Goal: Task Accomplishment & Management: Manage account settings

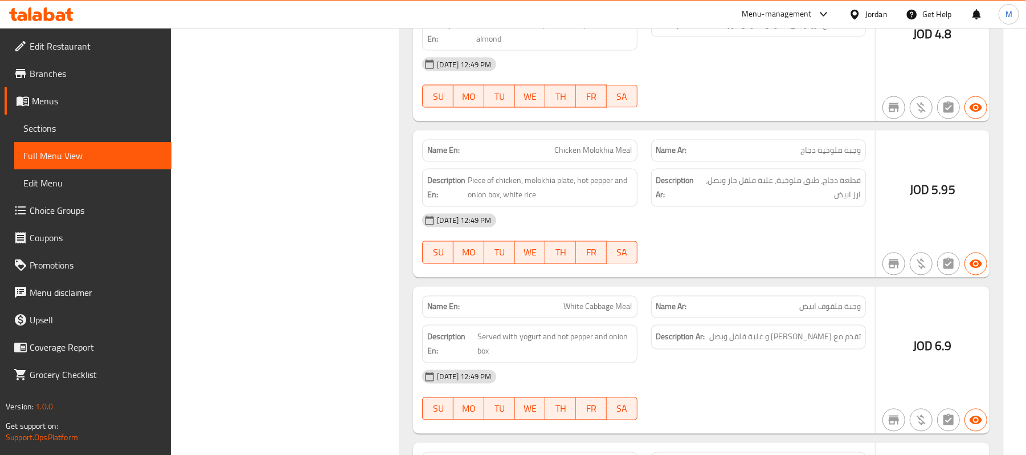
scroll to position [1595, 0]
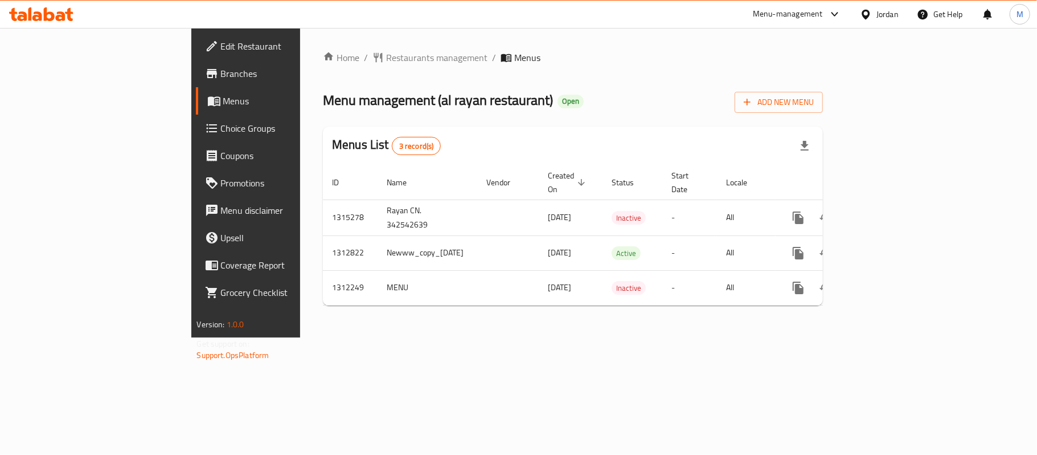
click at [378, 203] on td "Rayan CN. 342542639" at bounding box center [428, 217] width 100 height 36
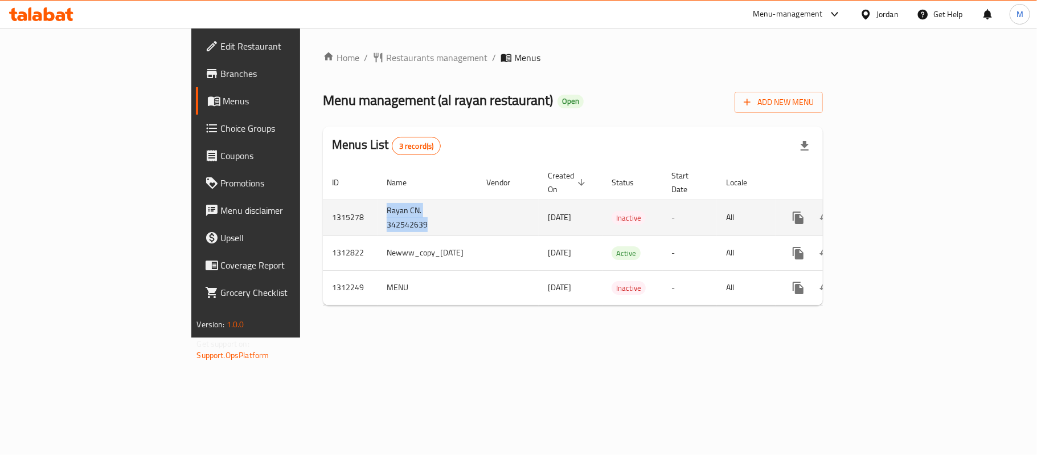
copy td "Rayan CN. 342542639"
click at [894, 207] on link "enhanced table" at bounding box center [880, 217] width 27 height 27
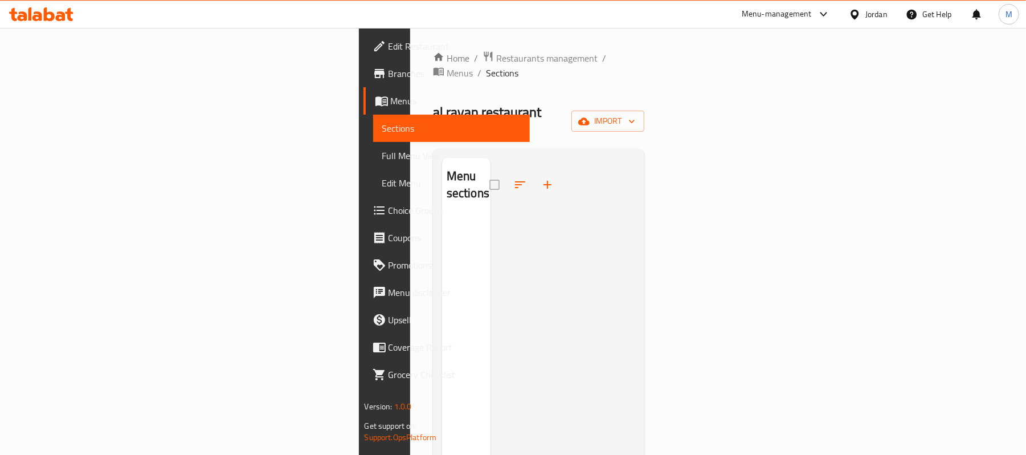
click at [556, 197] on div at bounding box center [562, 385] width 145 height 455
click at [635, 114] on span "import" at bounding box center [607, 121] width 55 height 14
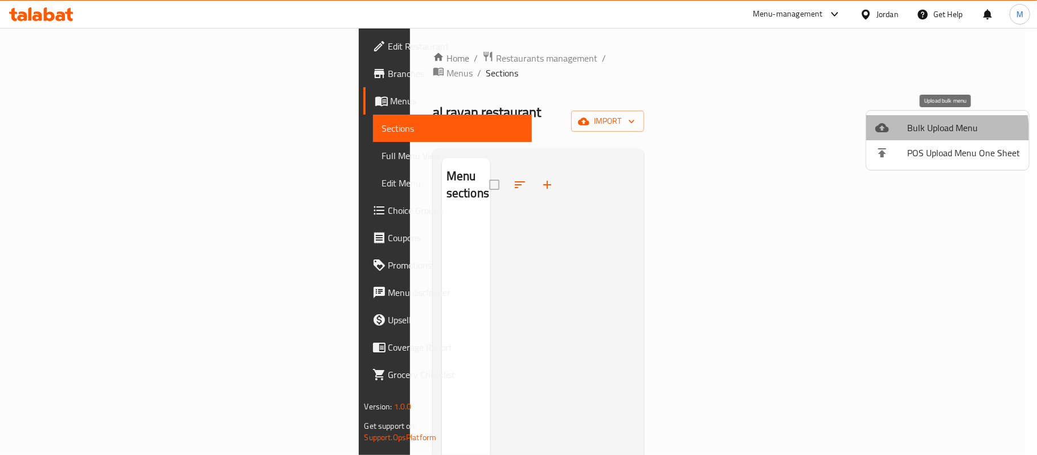
click at [922, 134] on span "Bulk Upload Menu" at bounding box center [963, 128] width 113 height 14
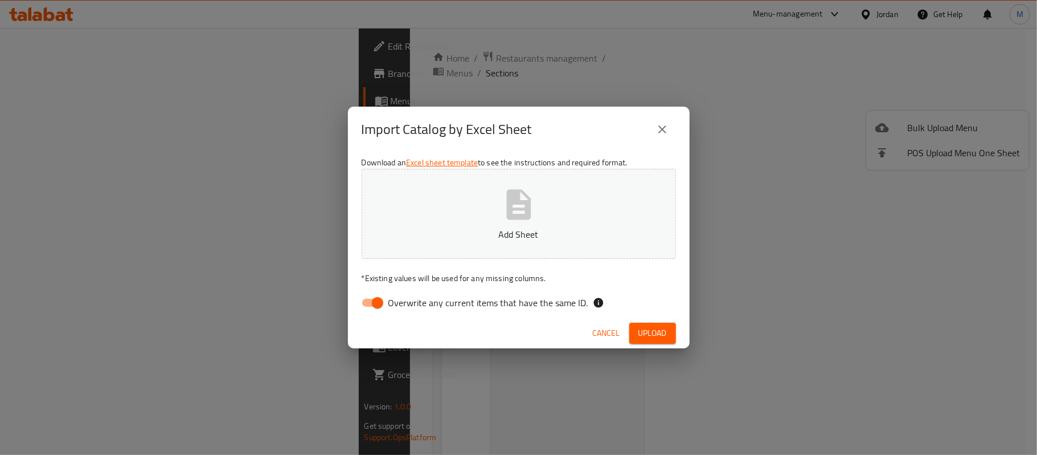
click at [372, 303] on input "Overwrite any current items that have the same ID." at bounding box center [377, 303] width 65 height 22
checkbox input "false"
click at [536, 203] on button "Add Sheet" at bounding box center [519, 214] width 314 height 90
click at [659, 335] on span "Upload" at bounding box center [652, 333] width 28 height 14
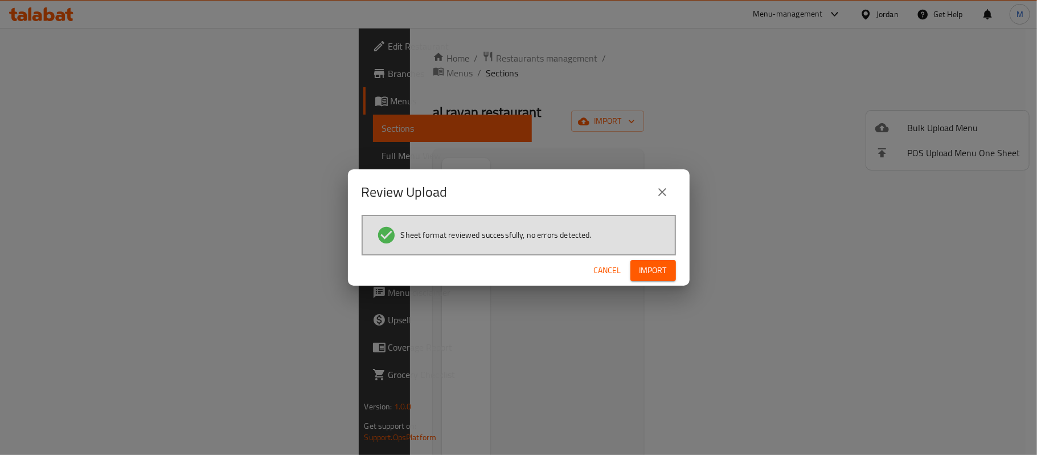
click at [653, 267] on span "Import" at bounding box center [653, 270] width 27 height 14
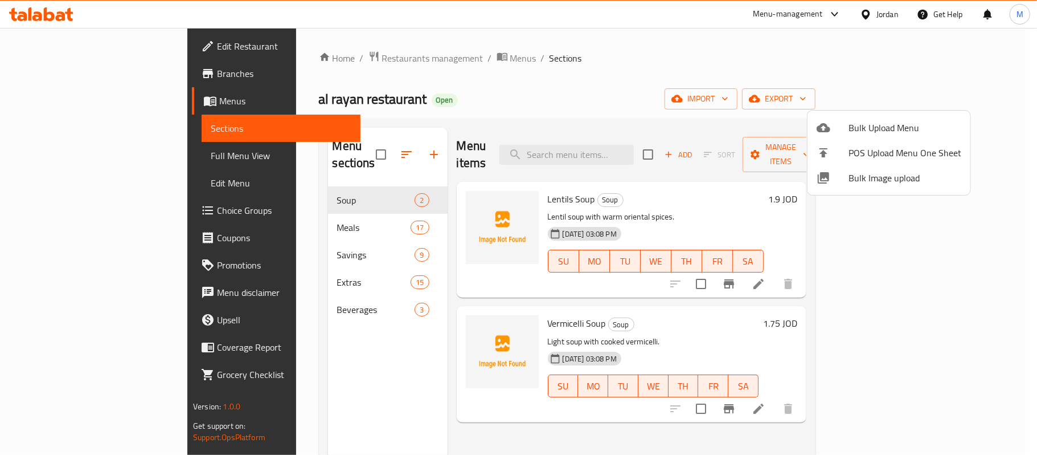
click at [612, 310] on div at bounding box center [518, 227] width 1037 height 455
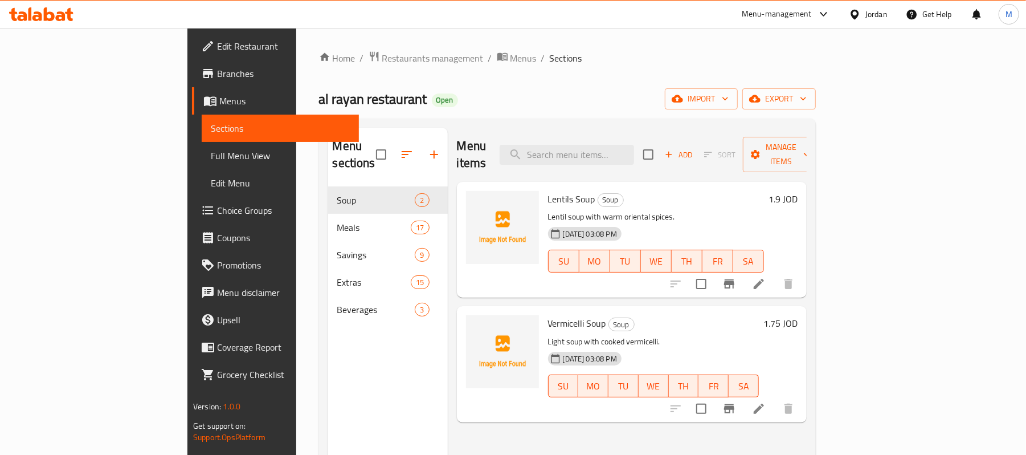
click at [624, 334] on p "Light soup with cooked vermicelli." at bounding box center [653, 341] width 211 height 14
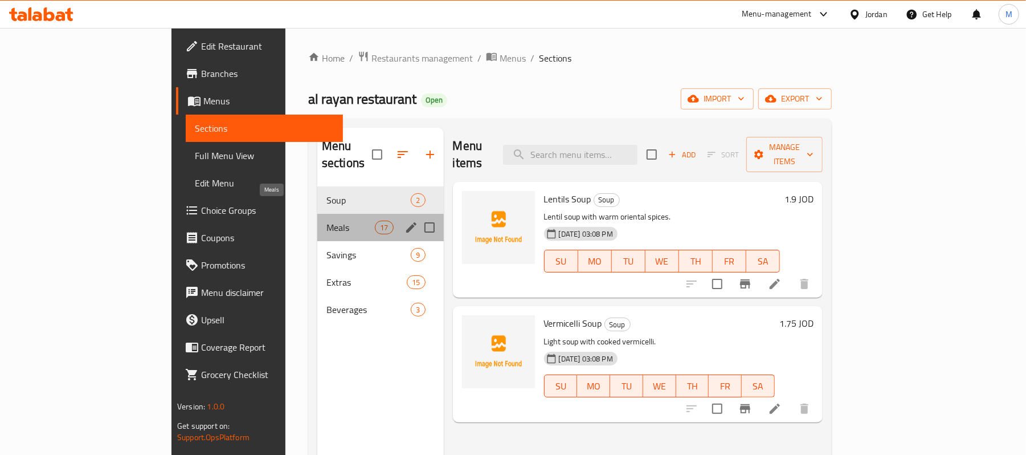
click at [326, 220] on span "Meals" at bounding box center [350, 227] width 48 height 14
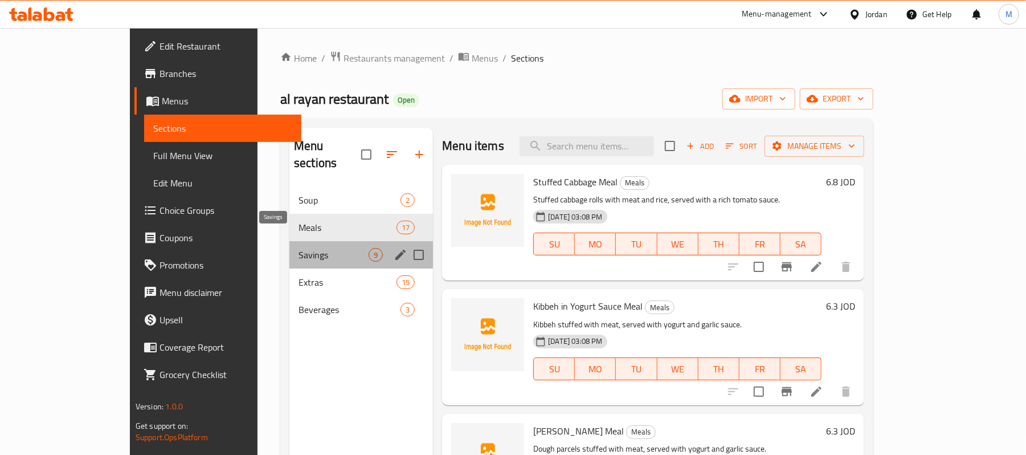
click at [298, 248] on span "Savings" at bounding box center [333, 255] width 70 height 14
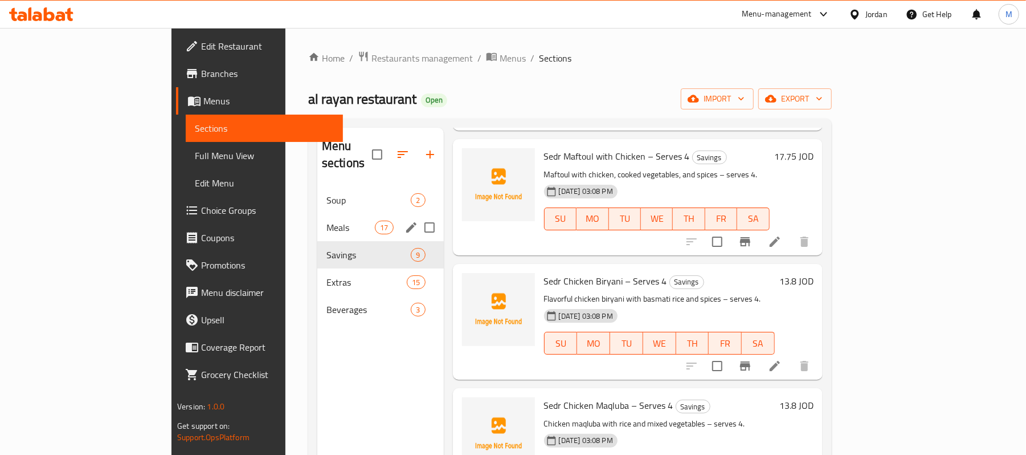
click at [326, 220] on span "Meals" at bounding box center [350, 227] width 48 height 14
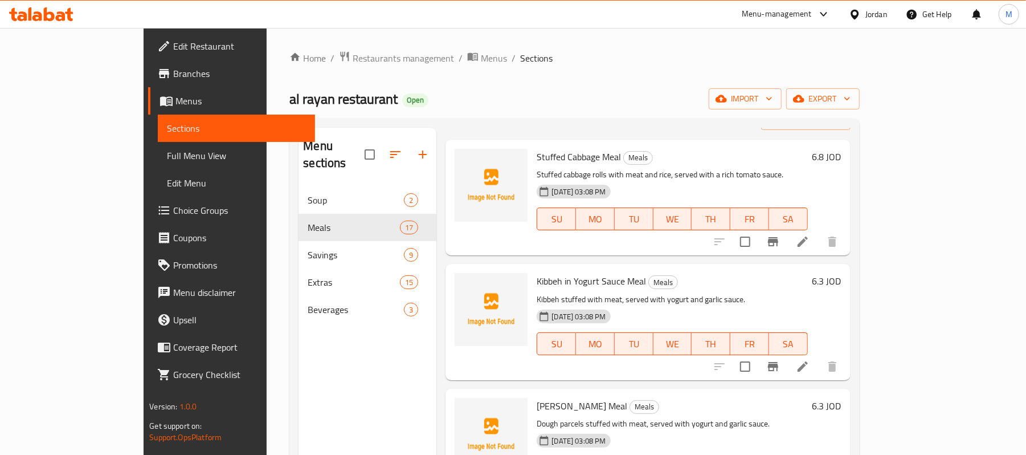
scroll to position [76, 0]
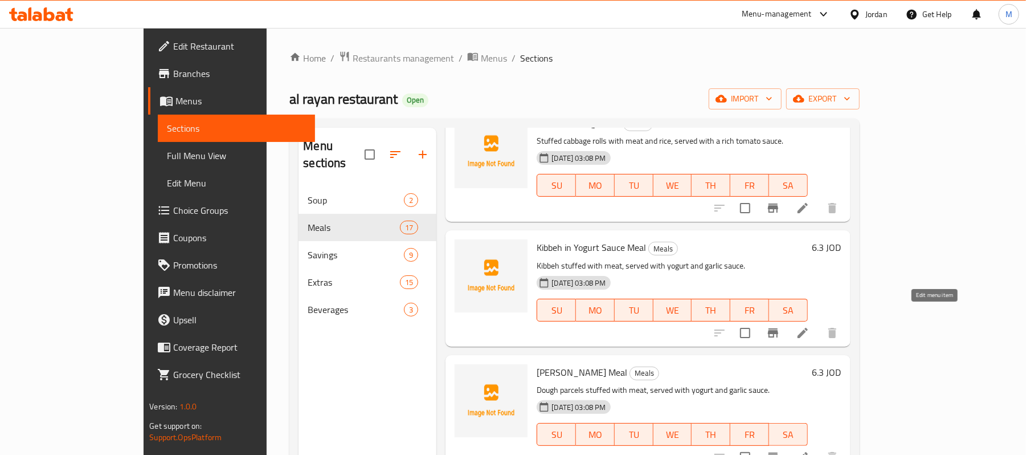
click at [809, 326] on icon at bounding box center [803, 333] width 14 height 14
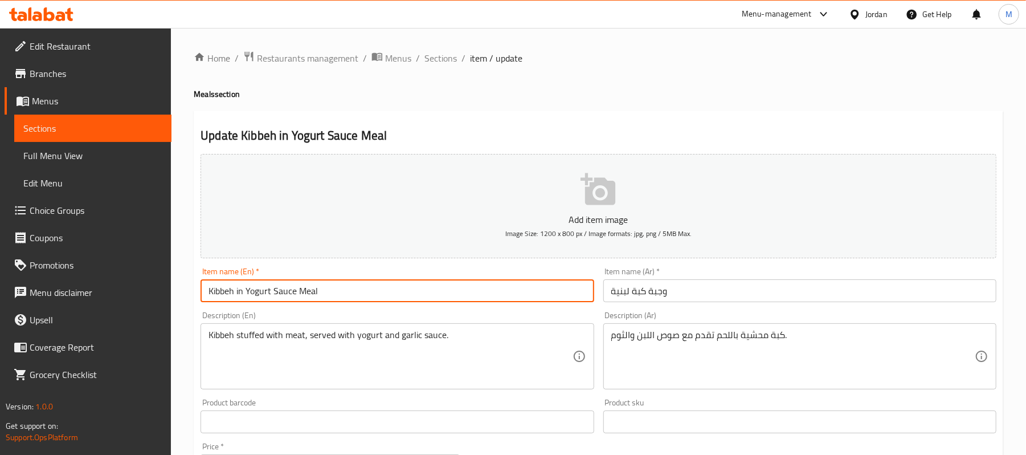
drag, startPoint x: 238, startPoint y: 294, endPoint x: 404, endPoint y: 296, distance: 166.3
click at [404, 296] on input "Kibbeh in Yogurt Sauce Meal" at bounding box center [396, 290] width 393 height 23
paste input "Labaniah"
type input "[PERSON_NAME] Meal"
click at [558, 117] on div "Update Kibbeh Labaniah Meal Add item image Image Size: 1200 x 800 px / Image fo…" at bounding box center [598, 441] width 809 height 663
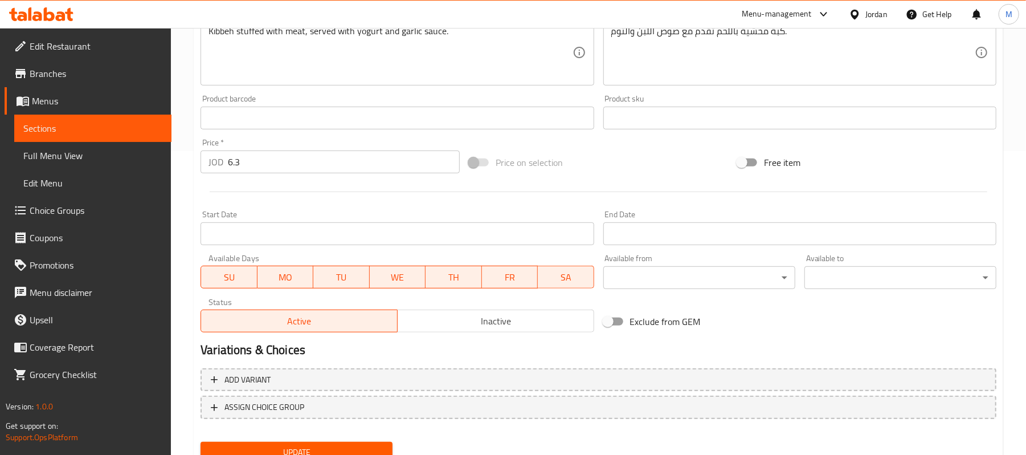
scroll to position [349, 0]
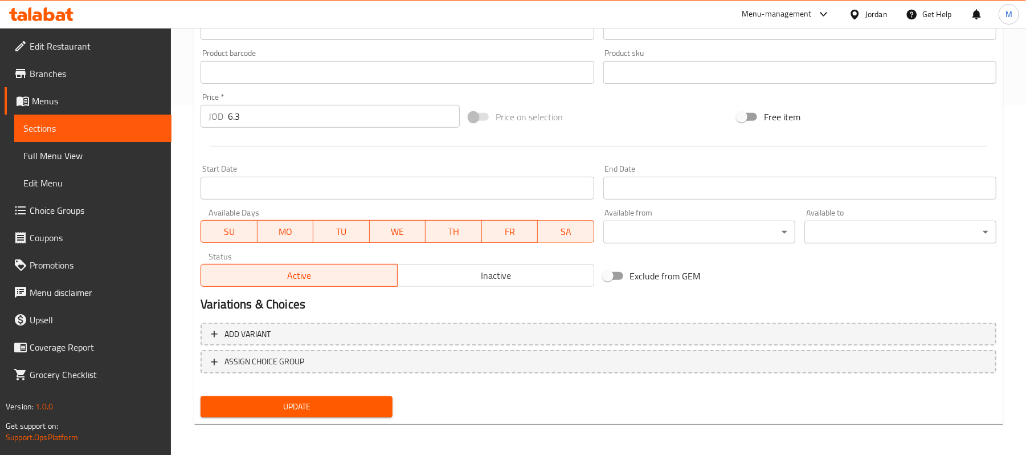
click at [329, 407] on span "Update" at bounding box center [297, 406] width 174 height 14
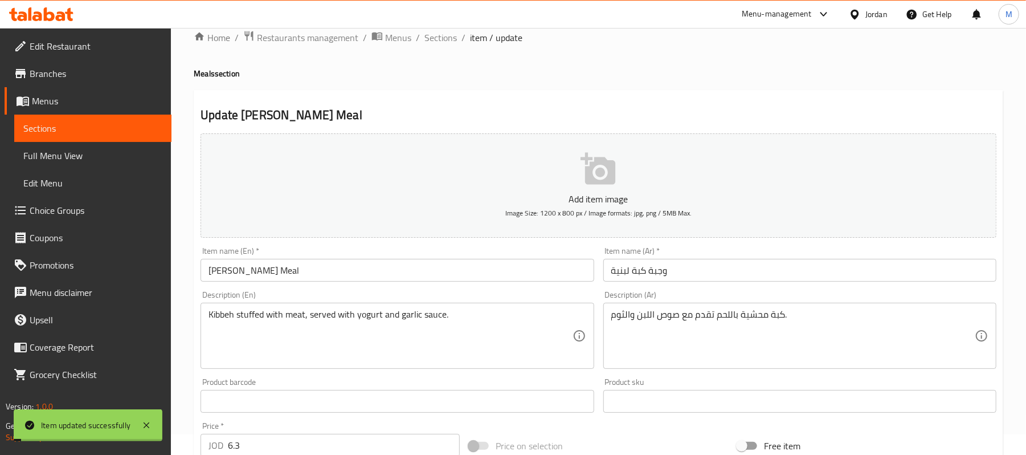
scroll to position [0, 0]
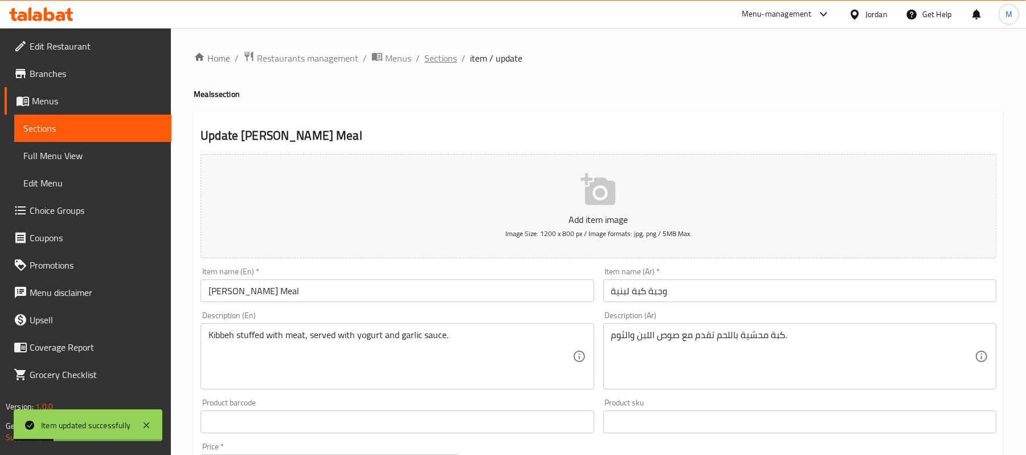
click at [445, 58] on span "Sections" at bounding box center [440, 58] width 32 height 14
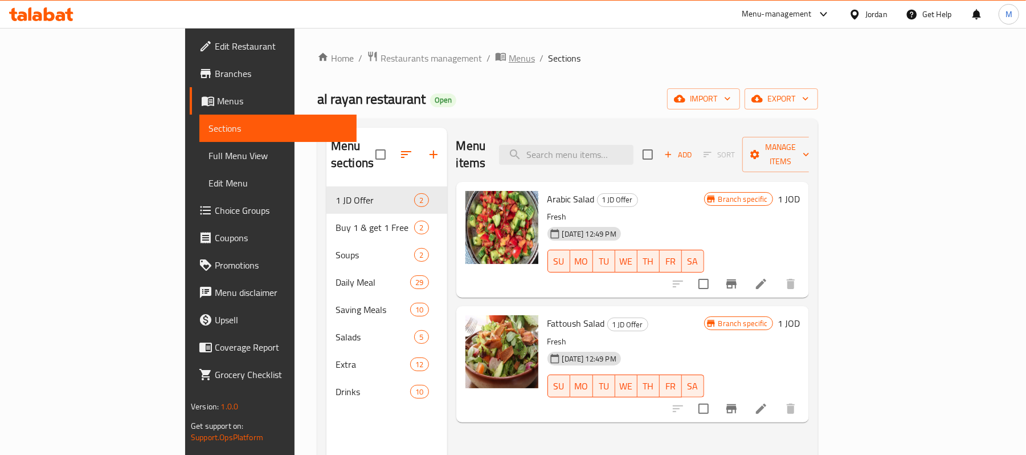
click at [501, 57] on icon "breadcrumb" at bounding box center [502, 57] width 3 height 4
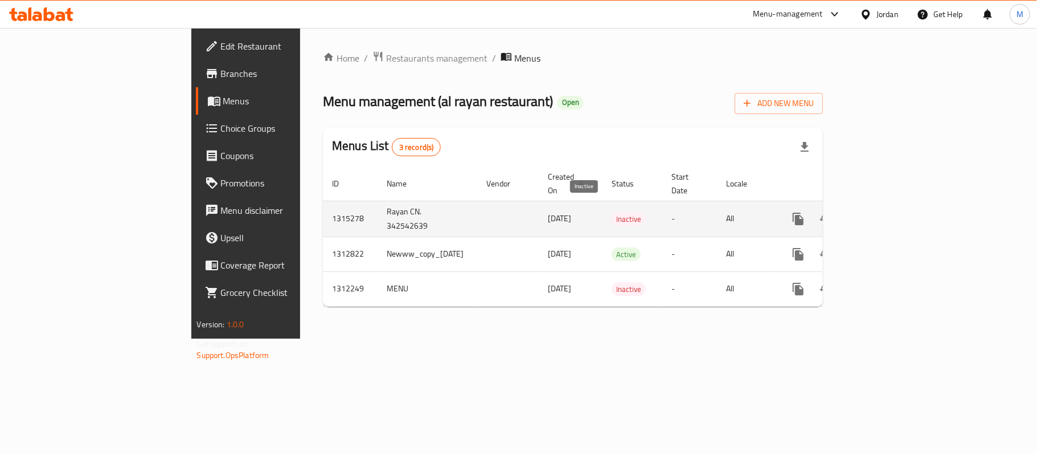
click at [612, 212] on span "Inactive" at bounding box center [629, 218] width 34 height 13
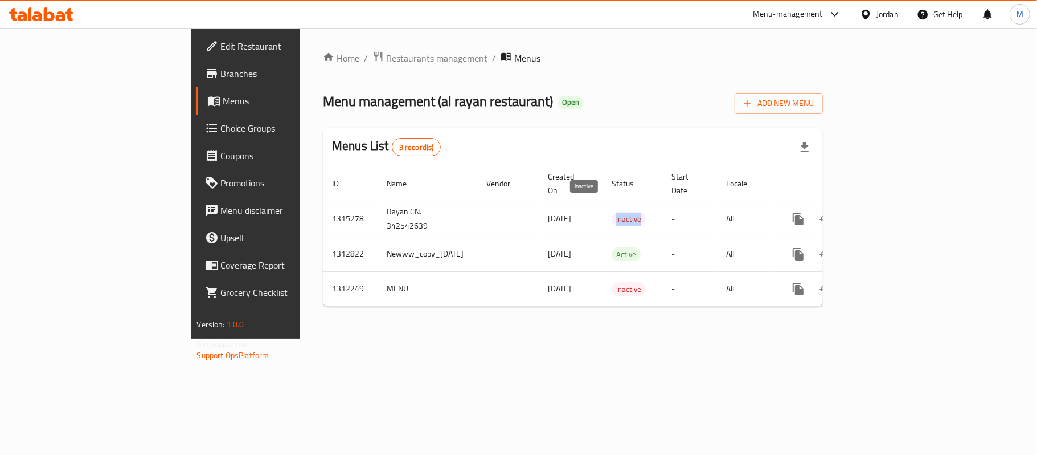
copy span "Inactive"
click at [846, 338] on div "Home / Restaurants management / Menus Menu management ( al rayan restaurant ) O…" at bounding box center [573, 183] width 546 height 310
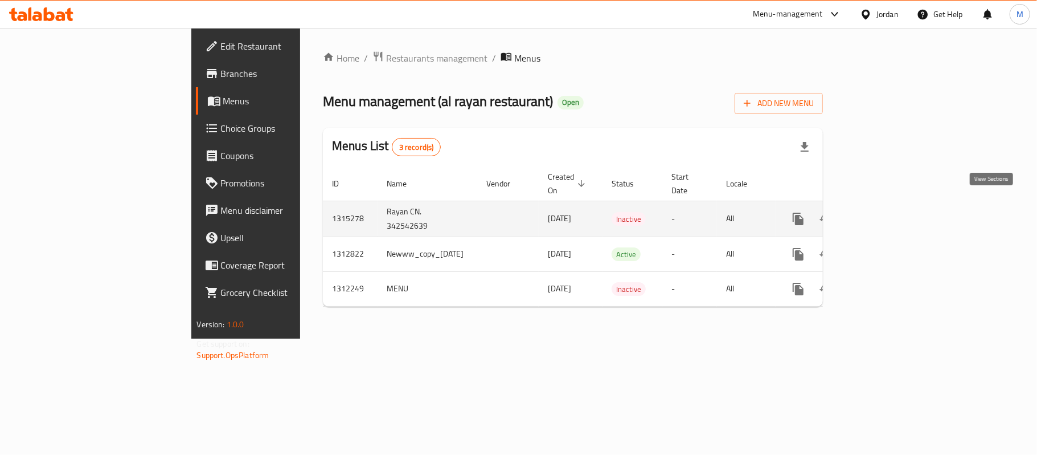
click at [894, 206] on link "enhanced table" at bounding box center [880, 218] width 27 height 27
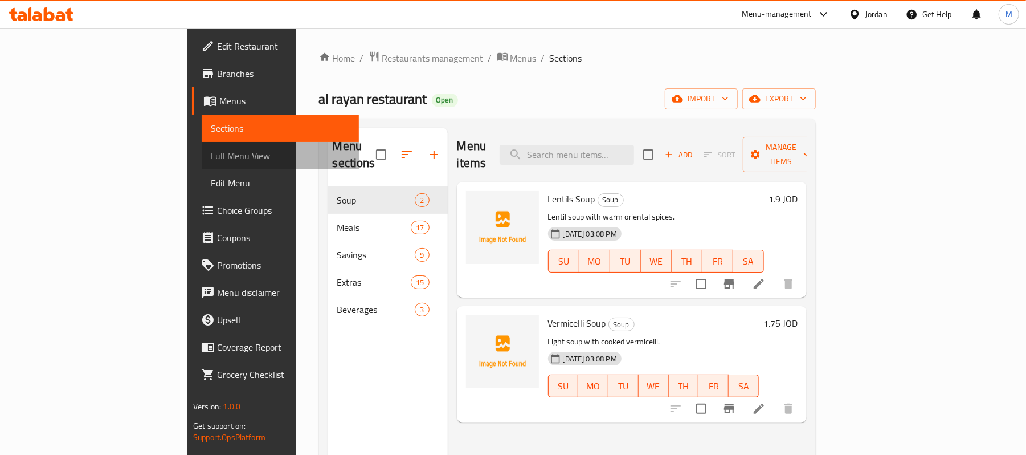
click at [211, 153] on span "Full Menu View" at bounding box center [280, 156] width 139 height 14
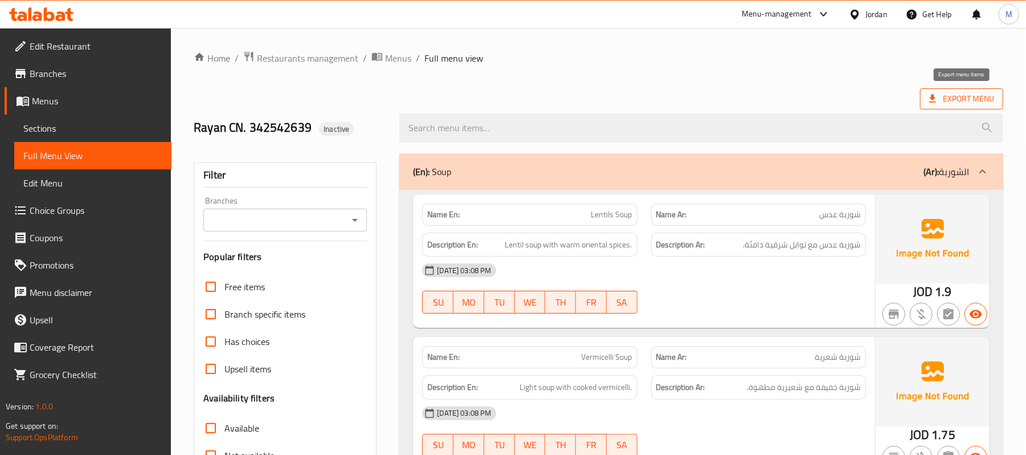
click at [944, 103] on span "Export Menu" at bounding box center [961, 99] width 65 height 14
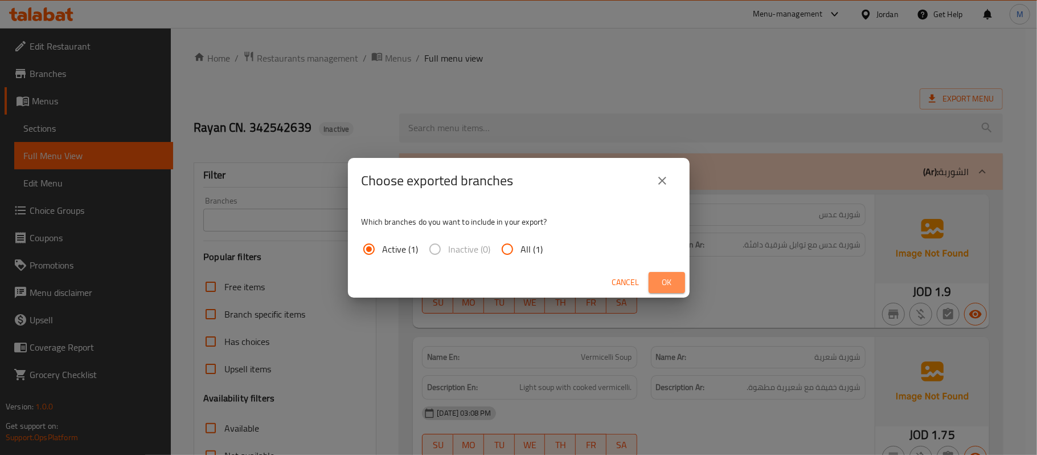
click at [669, 281] on span "Ok" at bounding box center [667, 282] width 18 height 14
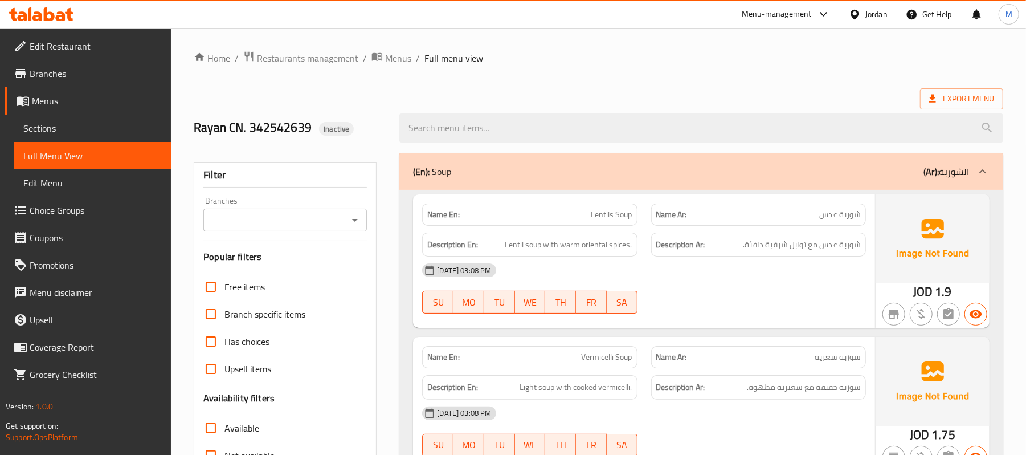
click at [613, 97] on div "Export Menu" at bounding box center [598, 98] width 809 height 21
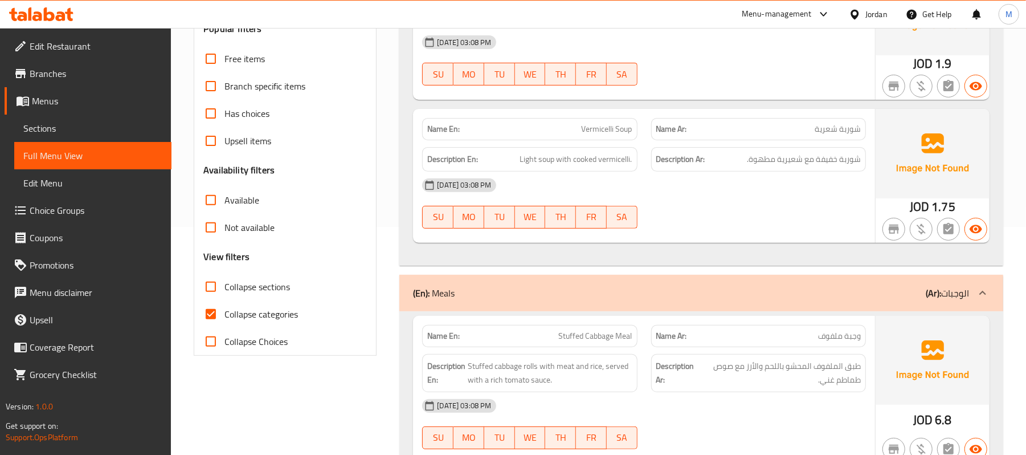
click at [231, 310] on span "Collapse categories" at bounding box center [260, 314] width 73 height 14
click at [224, 310] on input "Collapse categories" at bounding box center [210, 313] width 27 height 27
checkbox input "false"
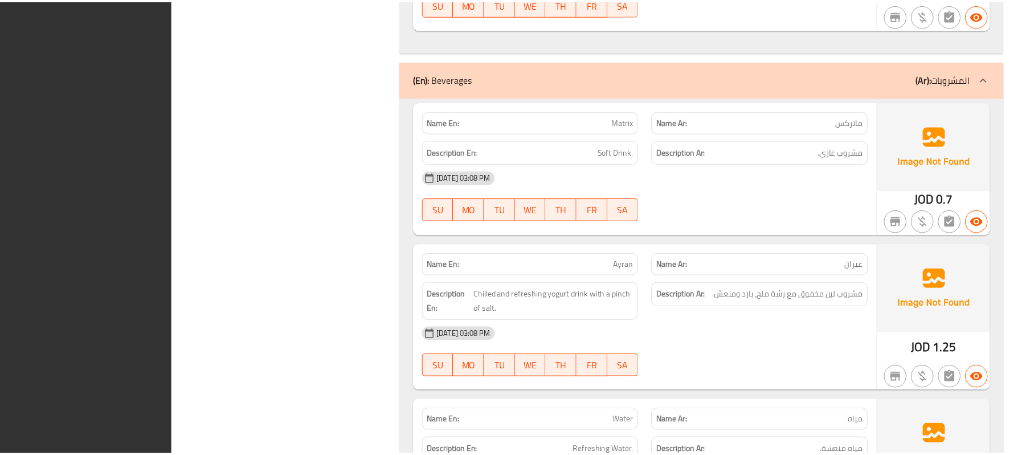
scroll to position [8994, 0]
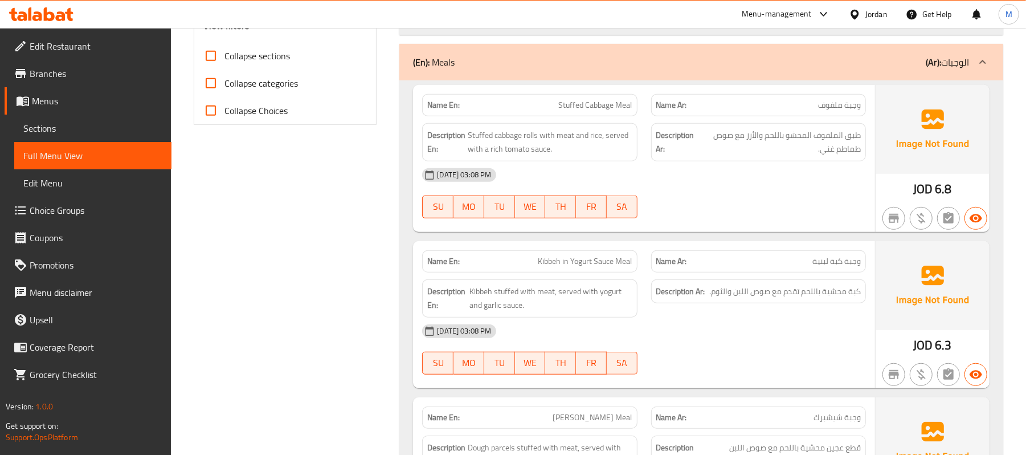
scroll to position [0, 0]
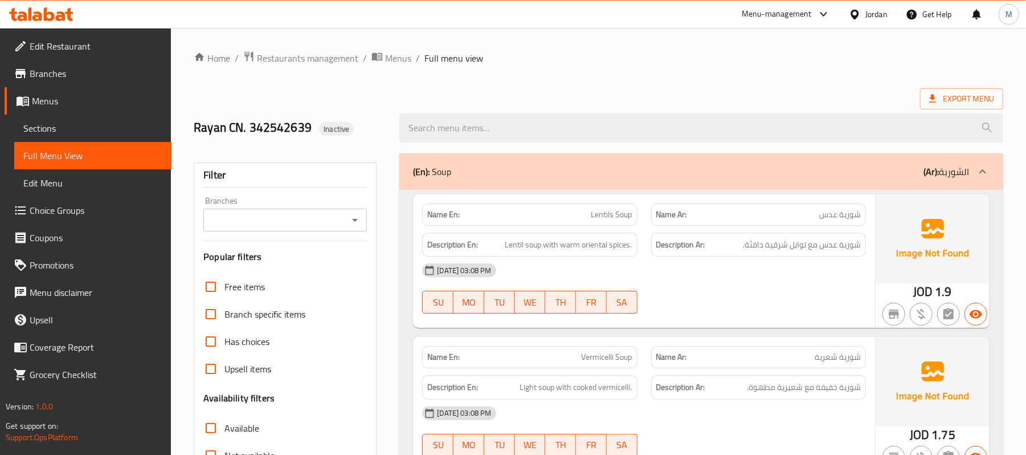
click at [276, 126] on h2 "Rayan CN. 342542639 Inactive" at bounding box center [290, 127] width 192 height 17
copy h2 "Rayan CN. 342542639"
click at [324, 104] on div "Rayan CN. 342542639 Inactive" at bounding box center [290, 128] width 206 height 51
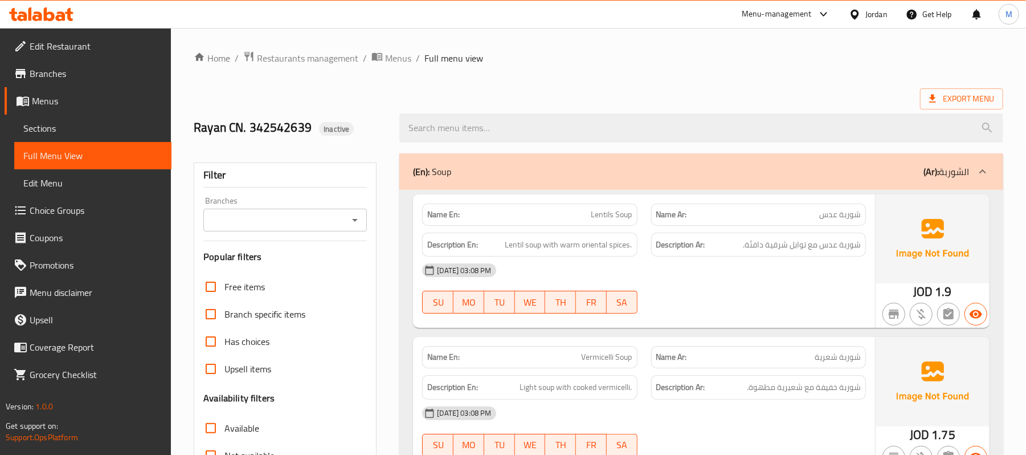
click at [499, 95] on div "Export Menu" at bounding box center [598, 98] width 809 height 21
drag, startPoint x: 985, startPoint y: 59, endPoint x: 976, endPoint y: 62, distance: 9.5
click at [985, 59] on ol "Home / Restaurants management / Menus / Full menu view" at bounding box center [598, 58] width 809 height 15
click at [391, 140] on div "Rayan CN. 342542639 Inactive" at bounding box center [290, 128] width 206 height 51
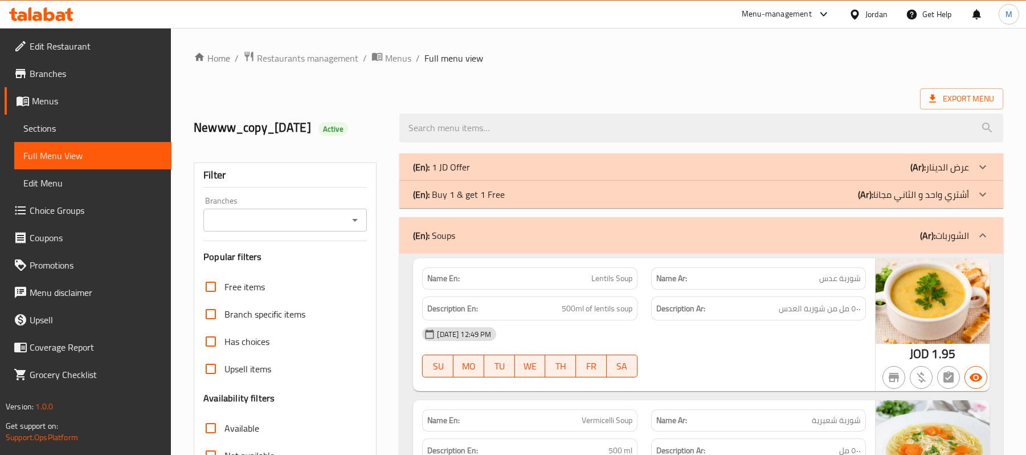
scroll to position [1595, 0]
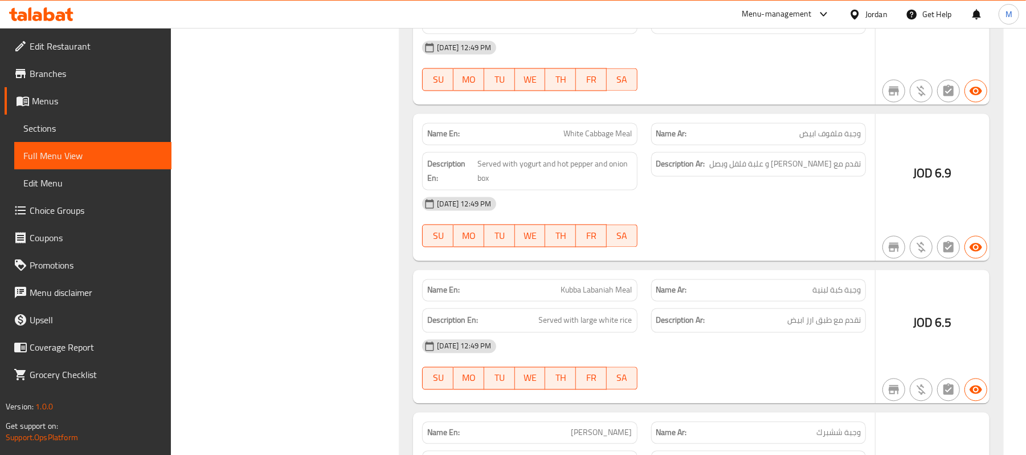
click at [570, 296] on span "Kubba Labaniah Meal" at bounding box center [596, 290] width 71 height 12
copy span "Kubba Labaniah Meal"
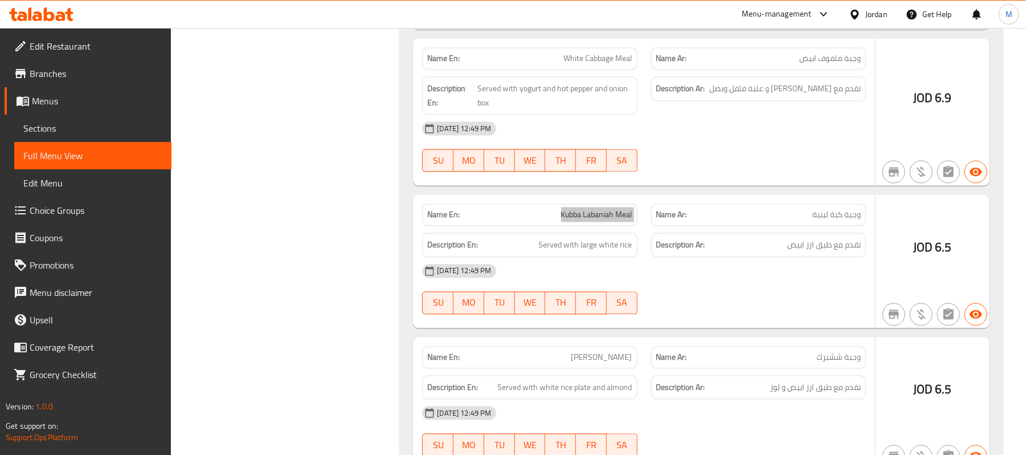
scroll to position [1671, 0]
click at [584, 220] on span "Kubba Labaniah Meal" at bounding box center [596, 214] width 71 height 12
drag, startPoint x: 584, startPoint y: 222, endPoint x: 646, endPoint y: 226, distance: 61.6
click at [646, 226] on div "Name En: Kubba Labaniah Meal Name Ar: وجبة كبة لبنية" at bounding box center [643, 214] width 457 height 36
copy span "Labaniah Meal"
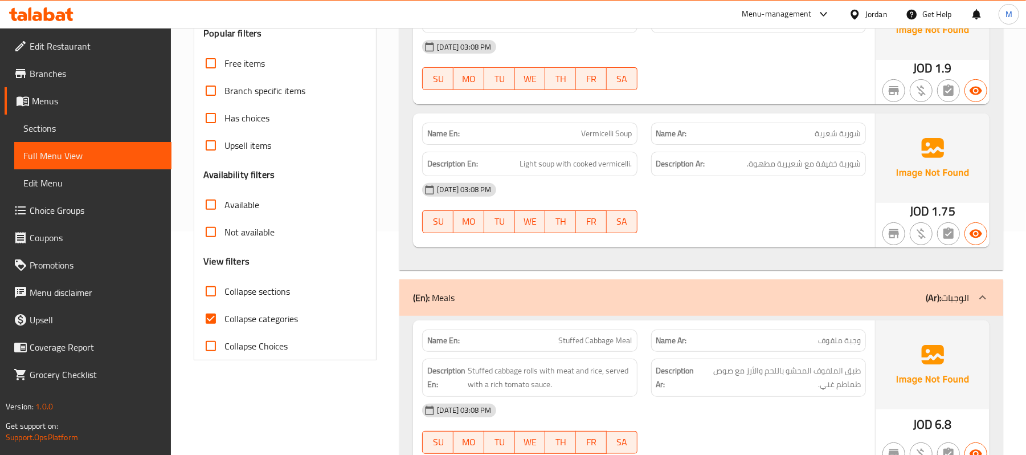
scroll to position [228, 0]
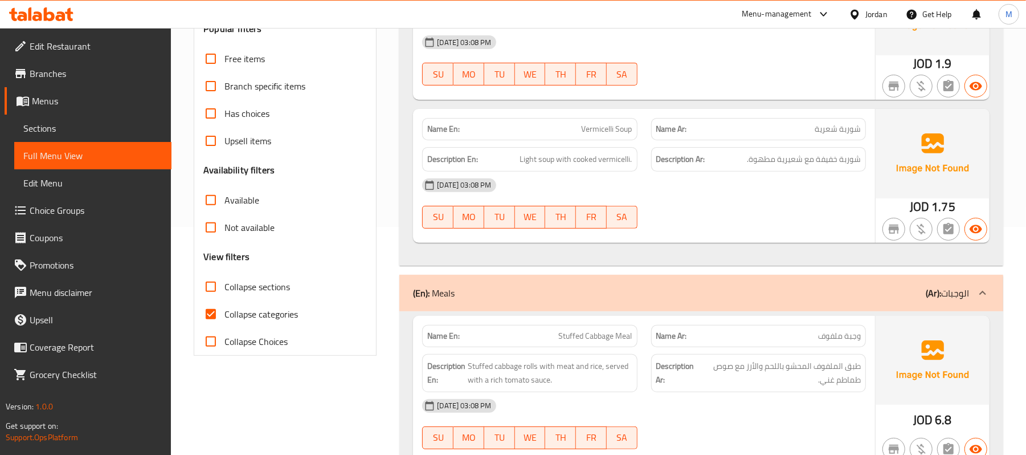
click at [228, 310] on span "Collapse categories" at bounding box center [260, 314] width 73 height 14
click at [224, 310] on input "Collapse categories" at bounding box center [210, 313] width 27 height 27
checkbox input "false"
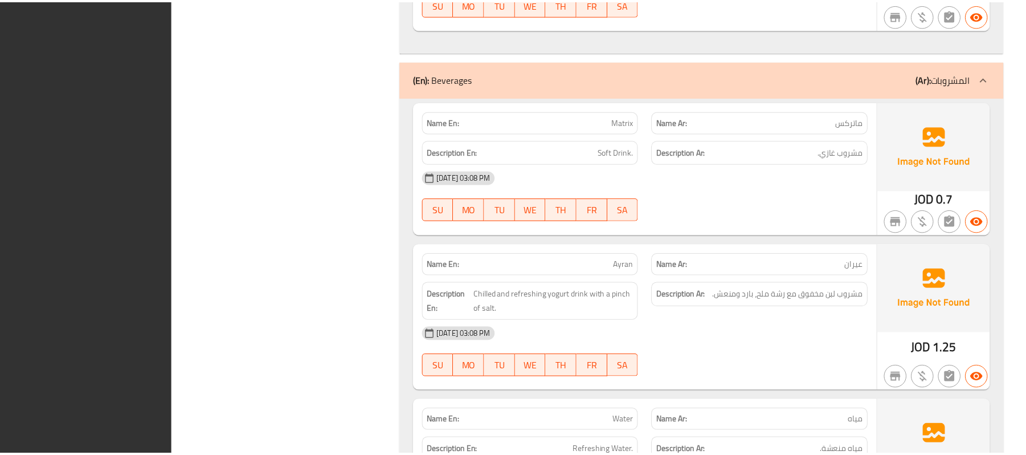
scroll to position [8994, 0]
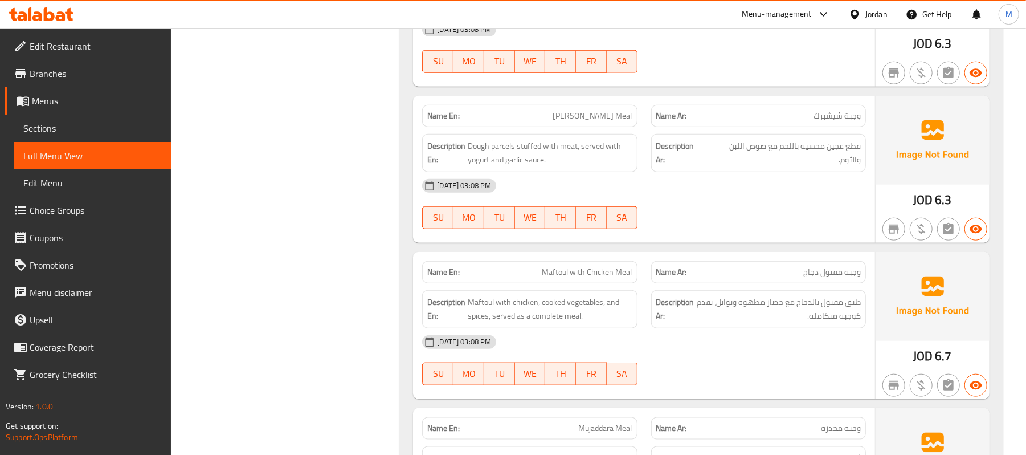
scroll to position [0, 0]
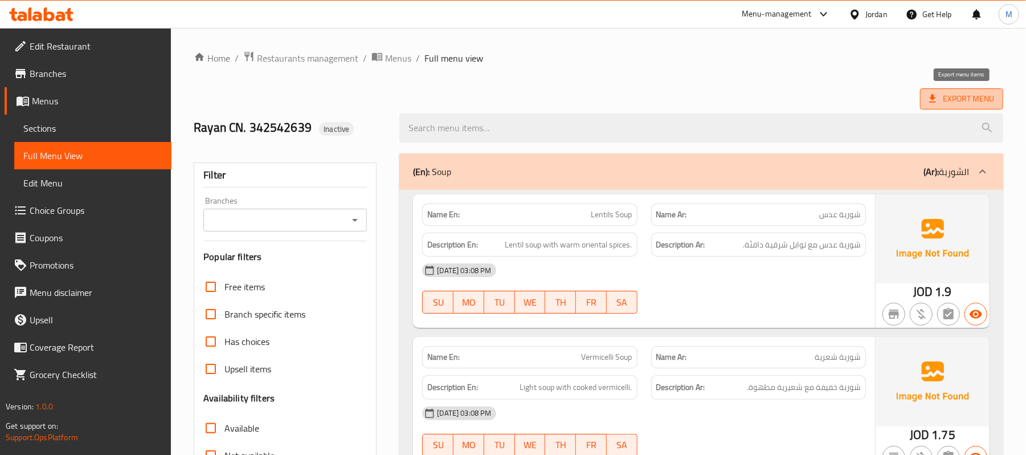
click at [971, 106] on span "Export Menu" at bounding box center [961, 99] width 65 height 14
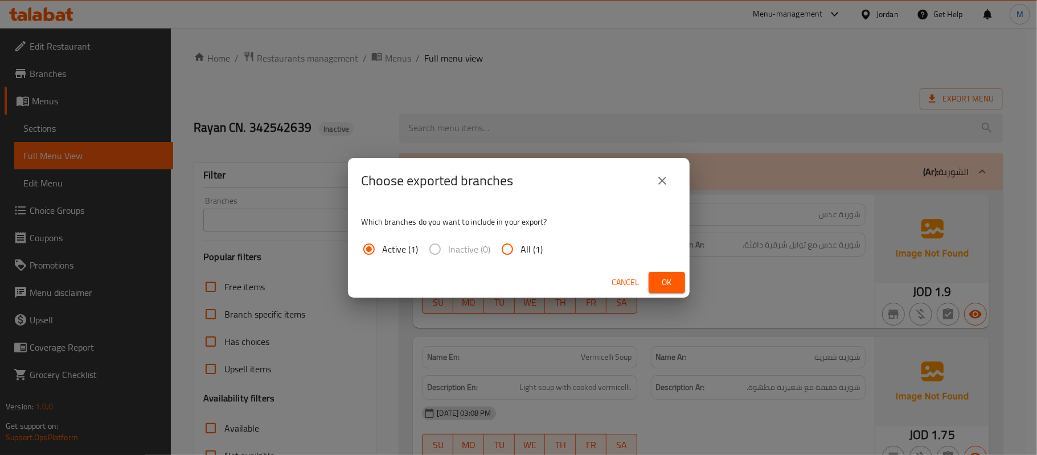
click at [652, 279] on button "Ok" at bounding box center [667, 282] width 36 height 21
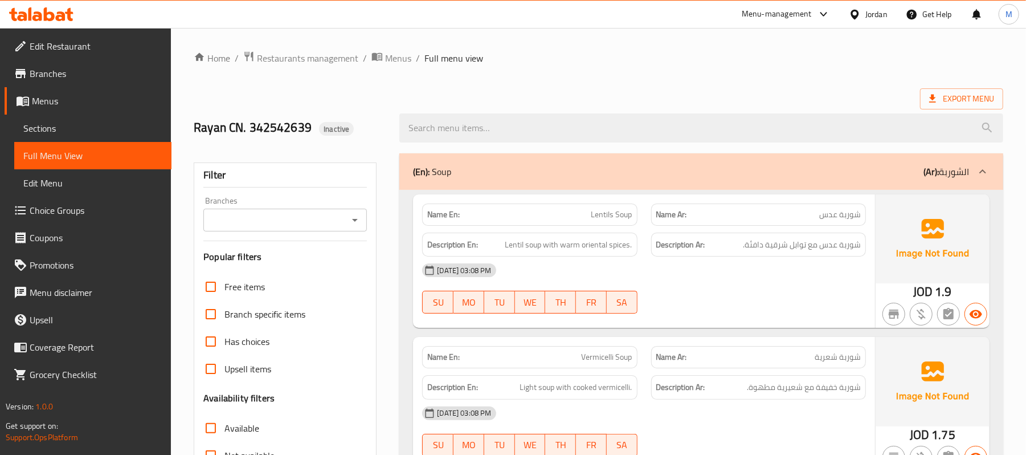
click at [254, 131] on h2 "Rayan CN. 342542639 Inactive" at bounding box center [290, 127] width 192 height 17
copy h2 "Rayan CN. 342542639"
